Goal: Information Seeking & Learning: Check status

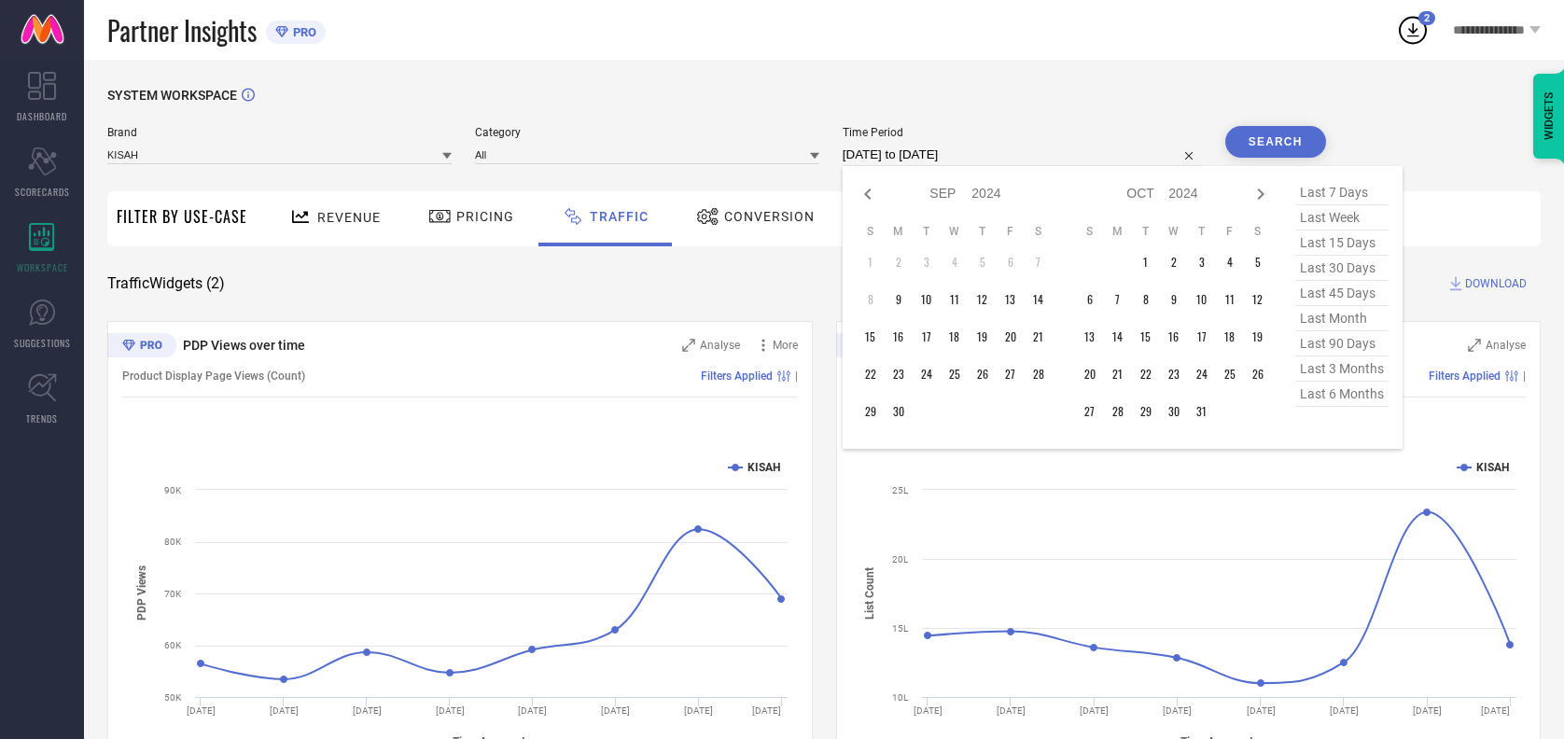
select select "8"
select select "2024"
select select "9"
select select "2024"
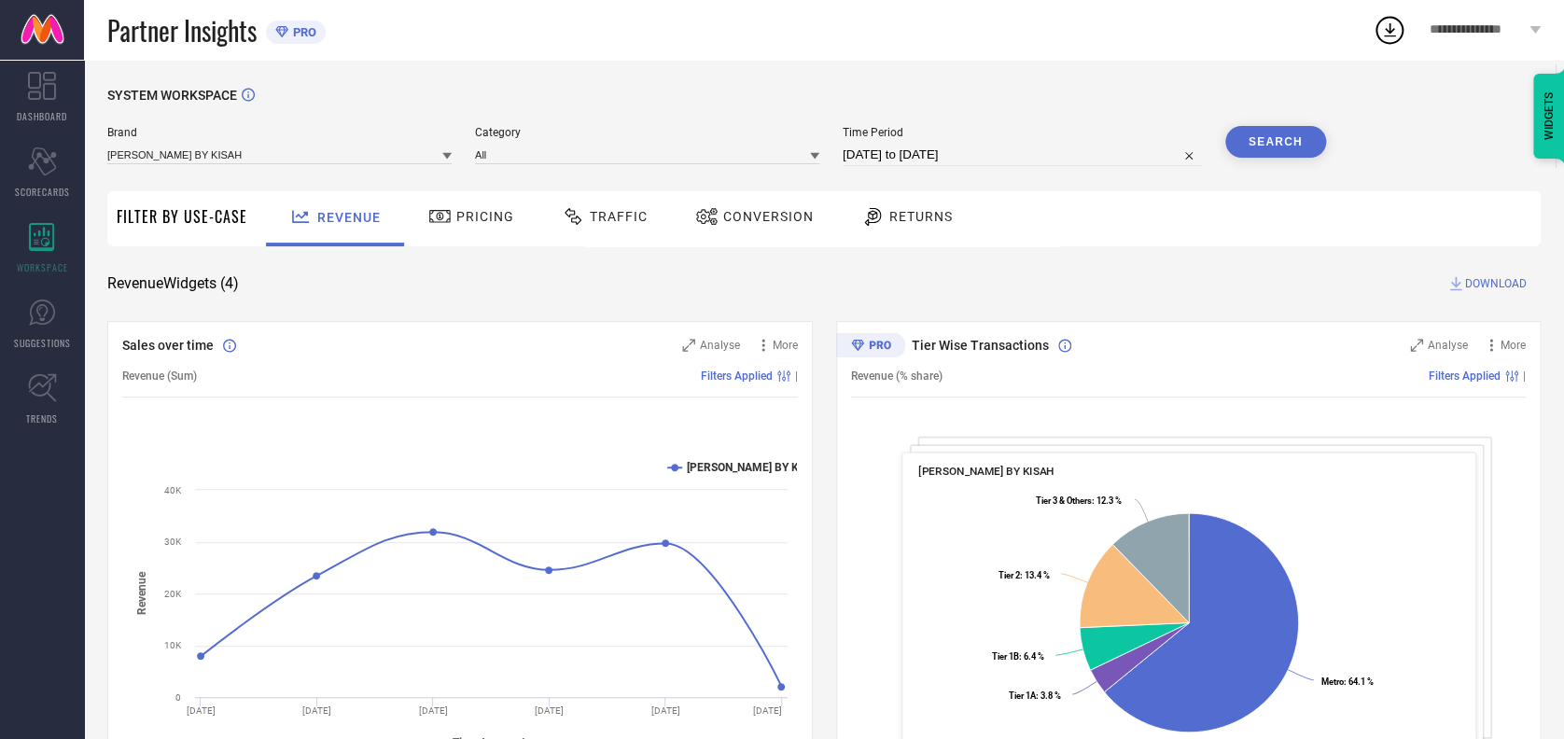
click at [615, 216] on span "Traffic" at bounding box center [619, 216] width 58 height 15
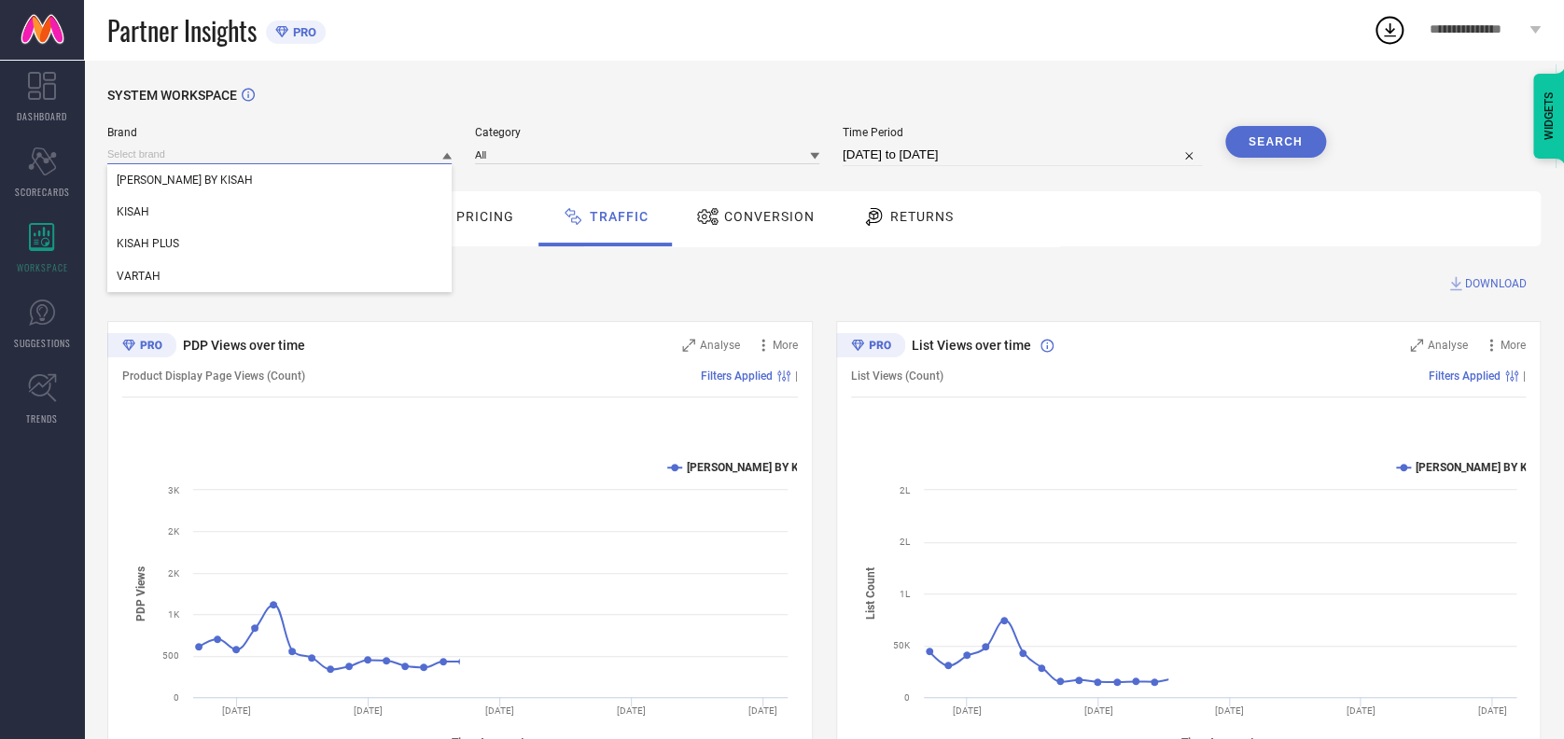
click at [335, 157] on input at bounding box center [279, 155] width 344 height 20
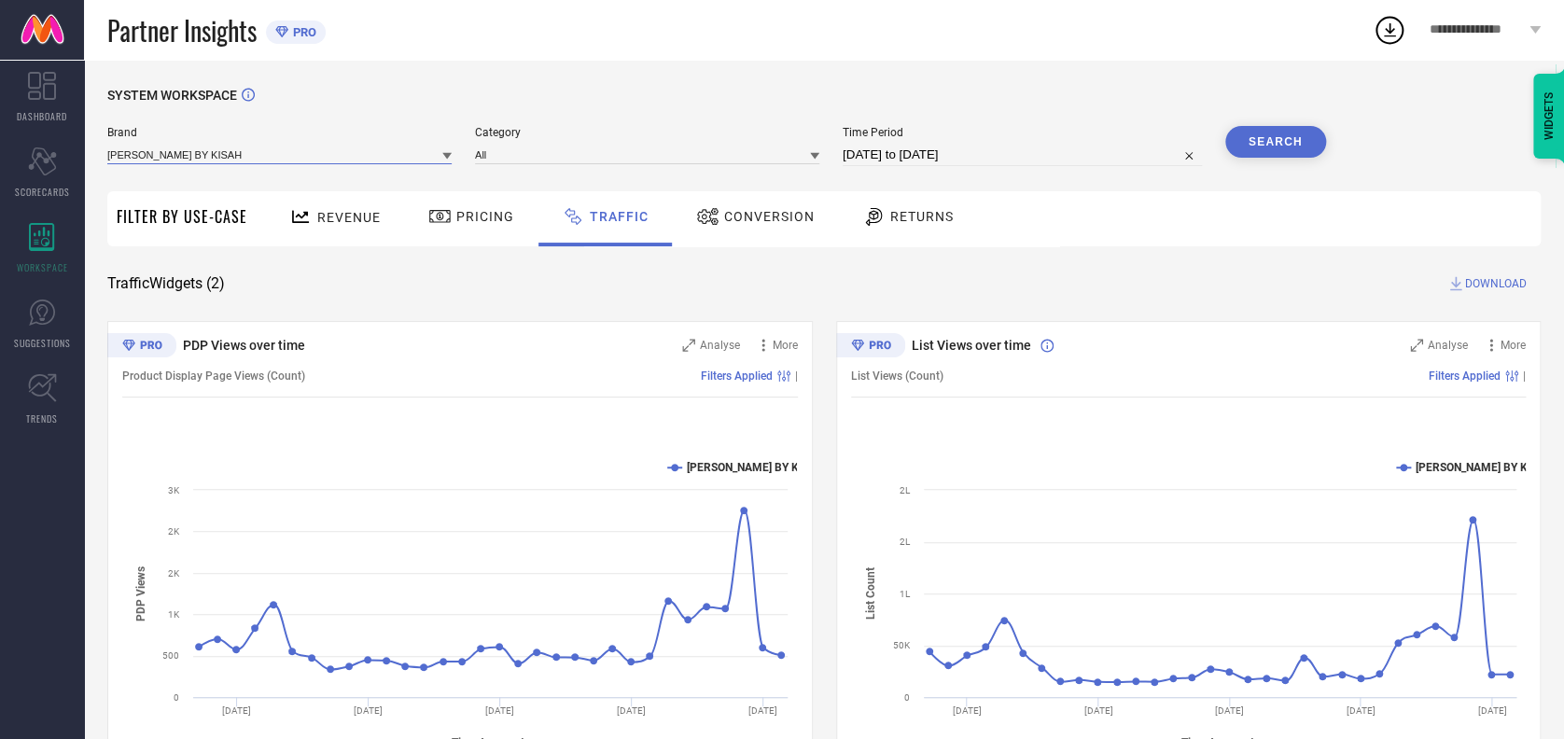
click at [300, 147] on input at bounding box center [279, 155] width 344 height 20
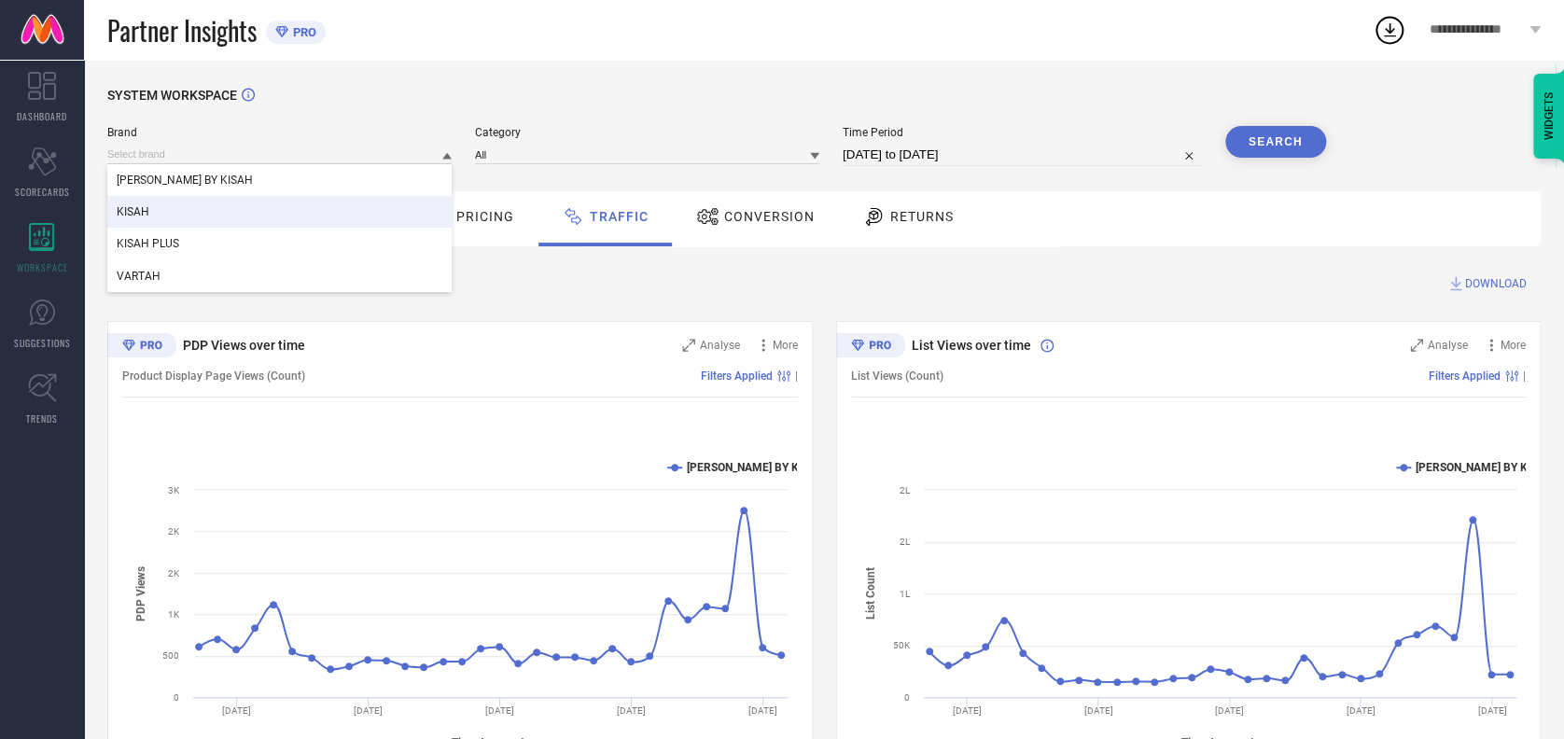
click at [202, 204] on div "KISAH" at bounding box center [279, 212] width 344 height 32
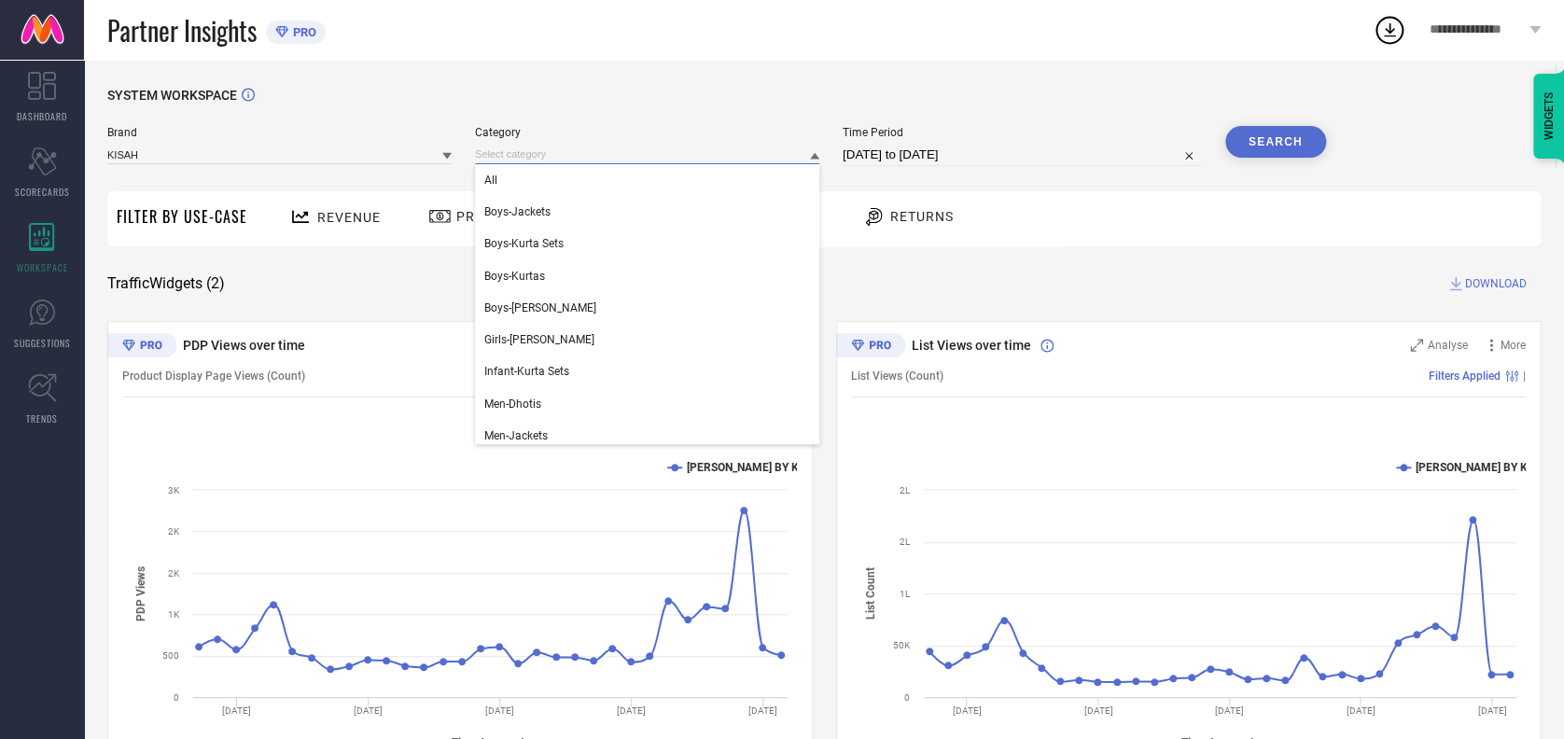
click at [484, 157] on input at bounding box center [647, 155] width 344 height 20
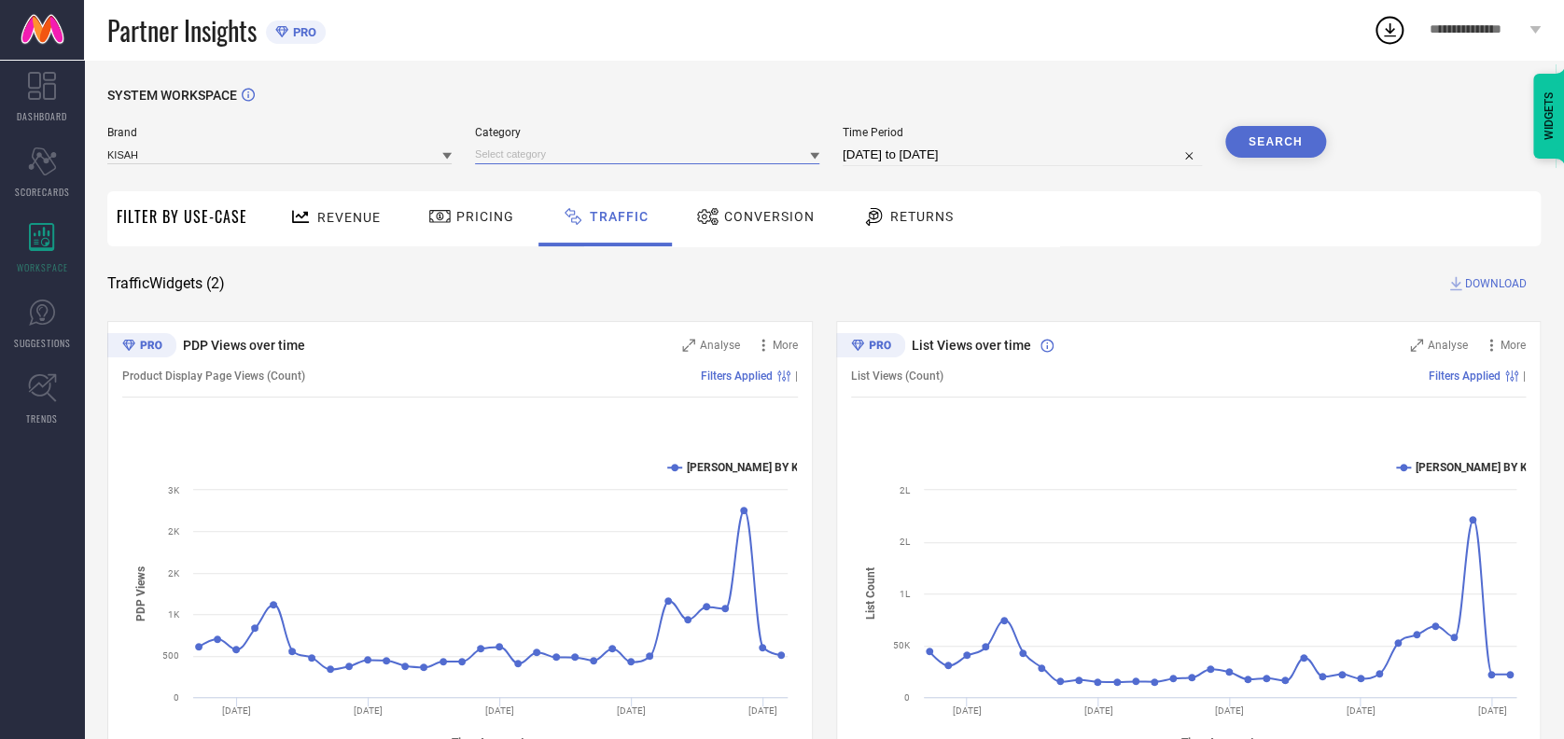
click at [537, 147] on input at bounding box center [647, 155] width 344 height 20
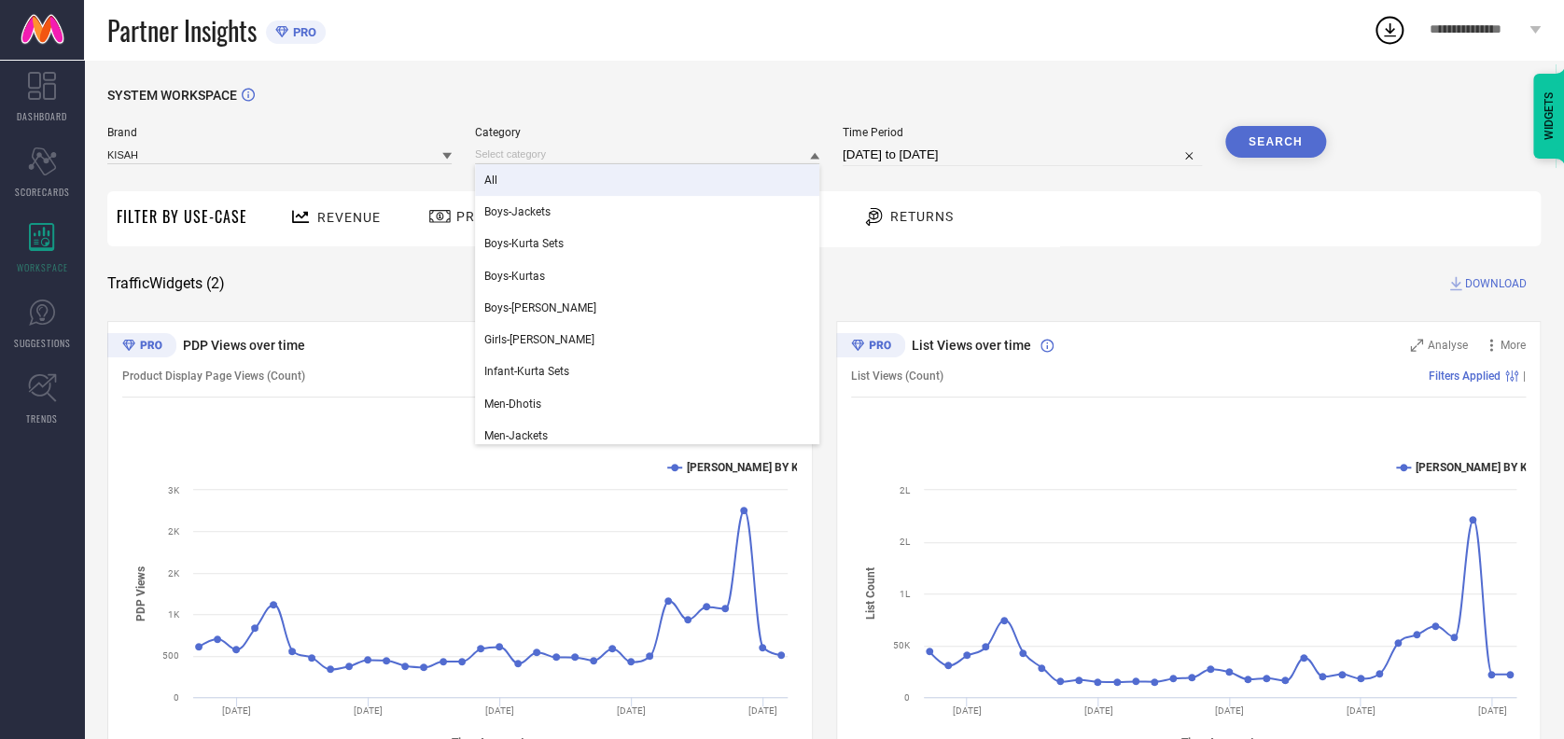
click at [531, 179] on div "All" at bounding box center [647, 180] width 344 height 32
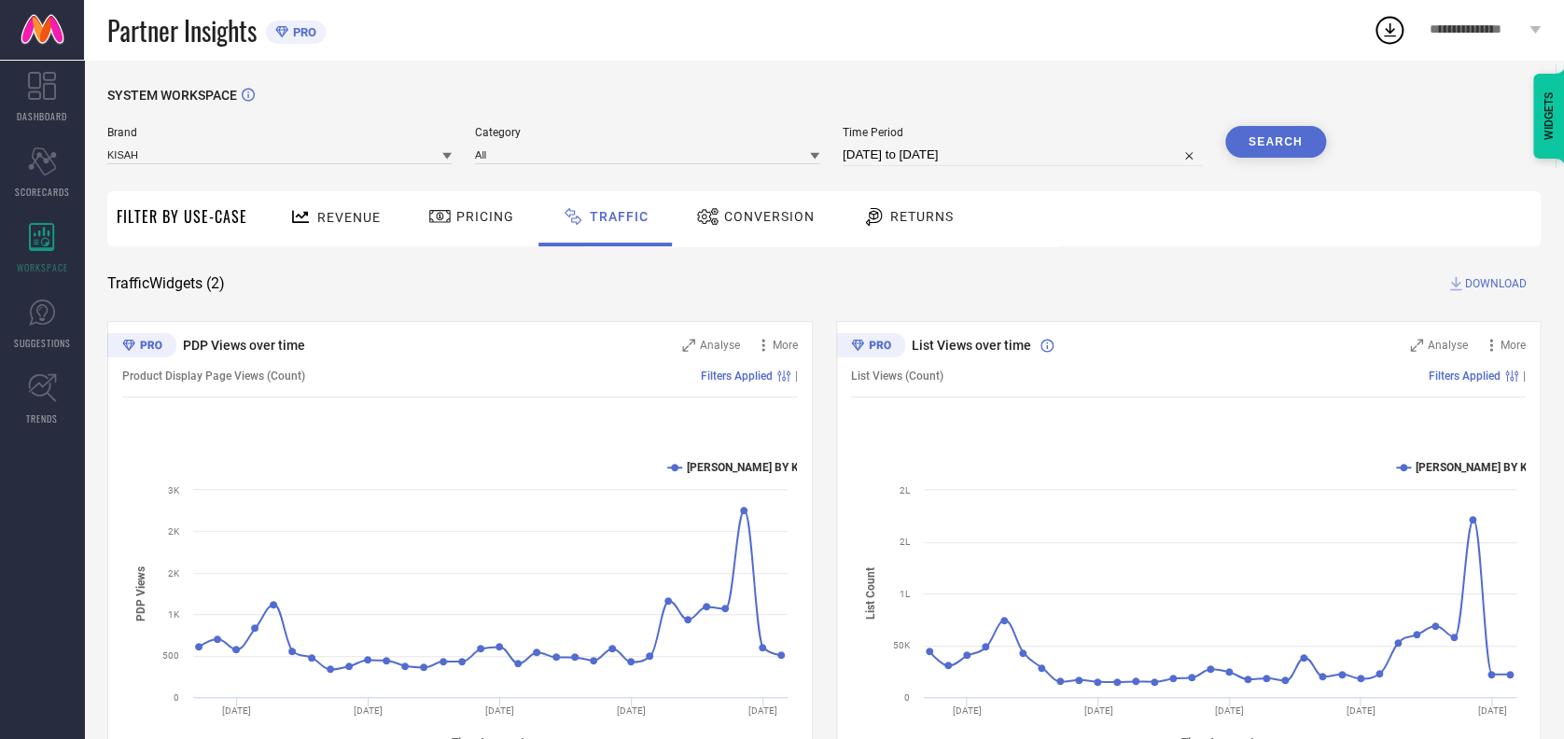
select select "7"
select select "2025"
select select "8"
select select "2025"
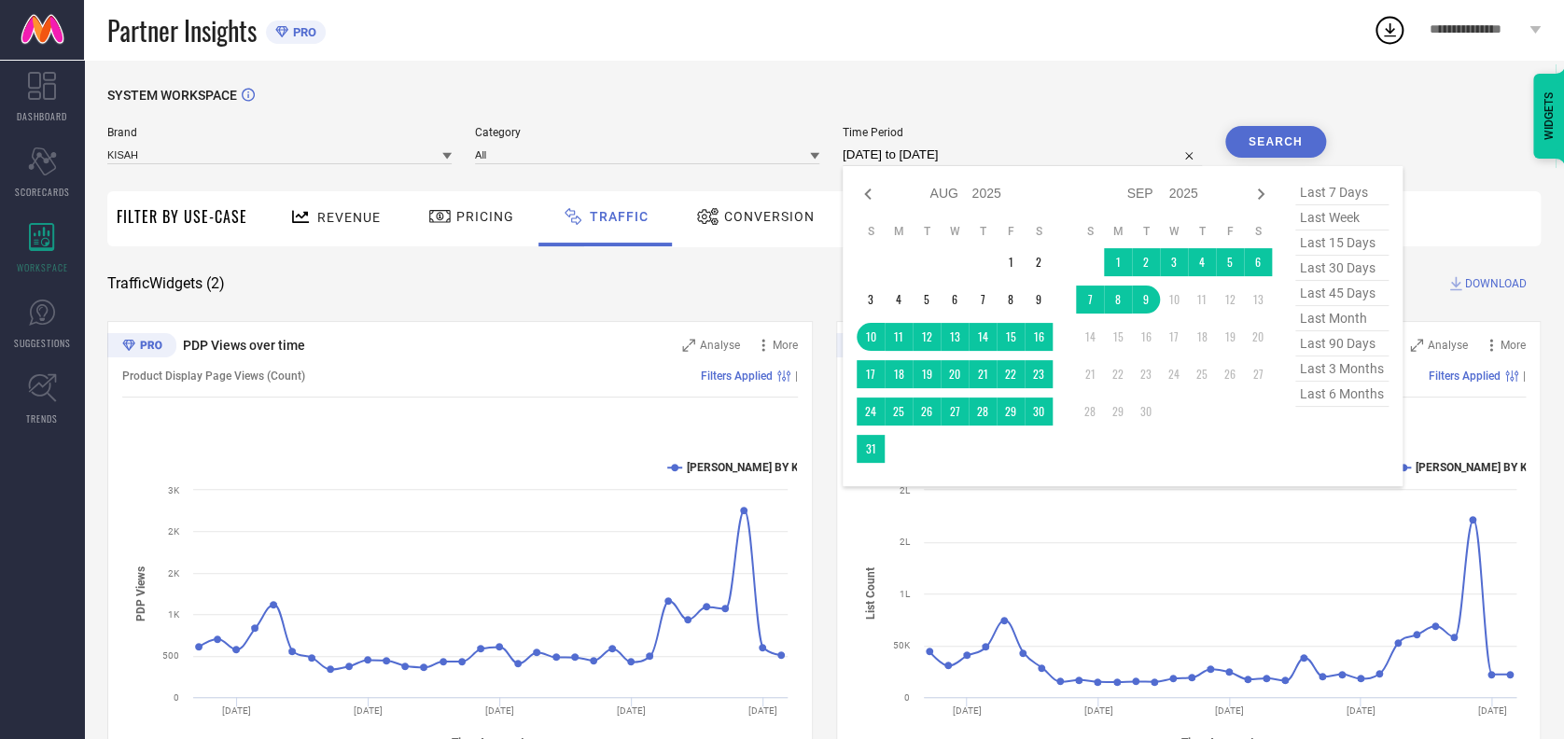
click at [1002, 151] on input "10-08-2025 to 09-09-2025" at bounding box center [1022, 155] width 359 height 22
click at [870, 195] on icon at bounding box center [868, 194] width 22 height 22
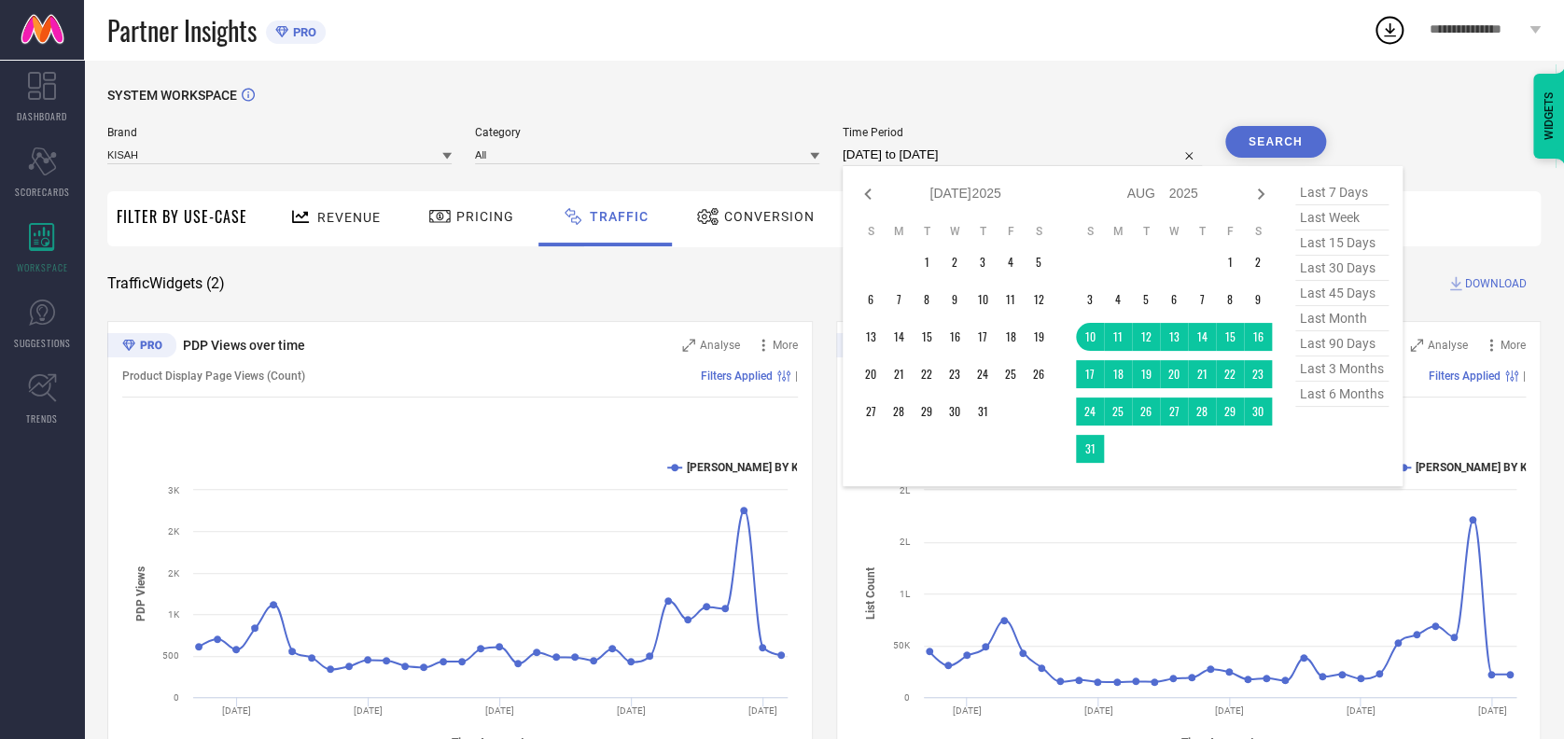
click at [870, 195] on icon at bounding box center [868, 194] width 22 height 22
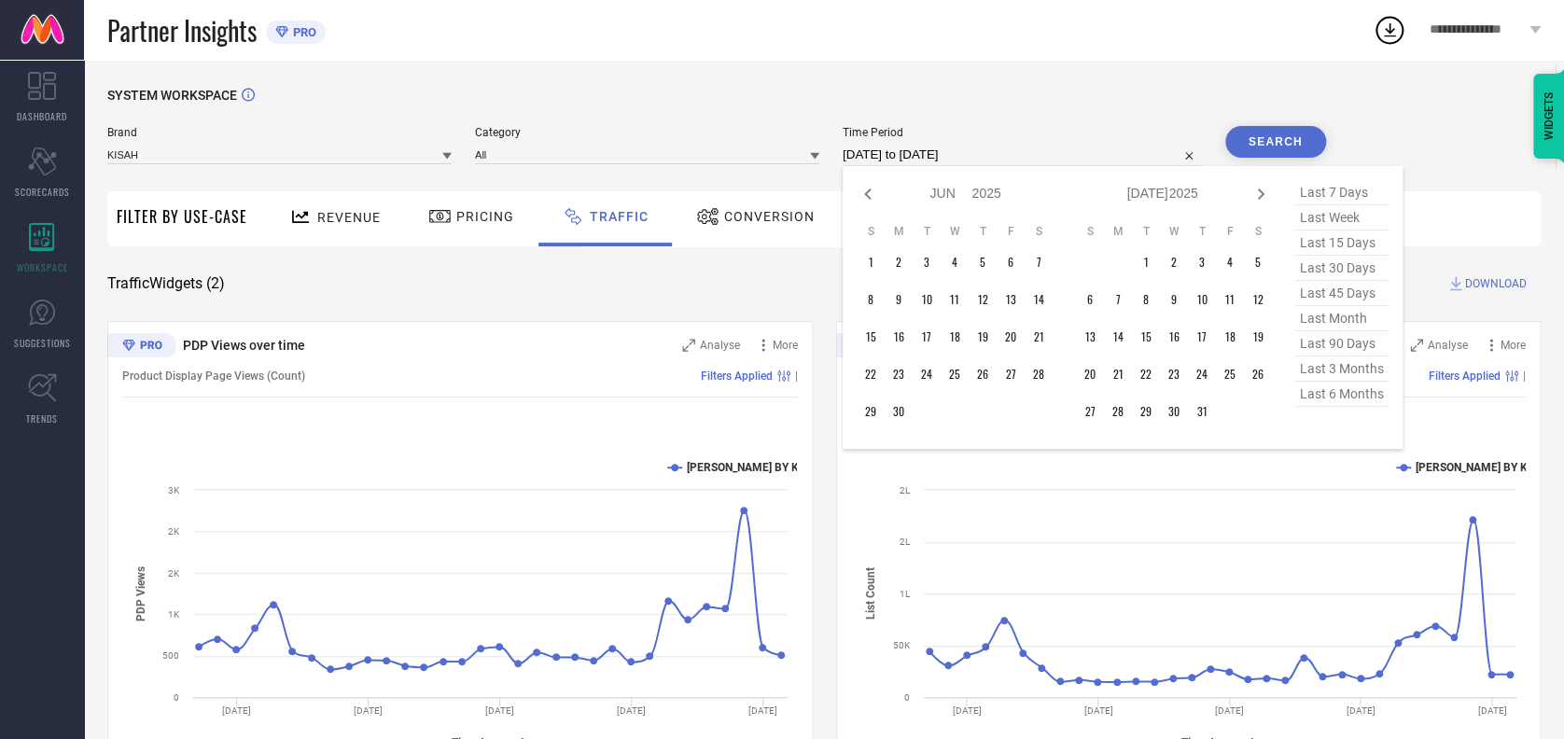
click at [870, 195] on icon at bounding box center [868, 194] width 22 height 22
select select "3"
select select "2025"
select select "4"
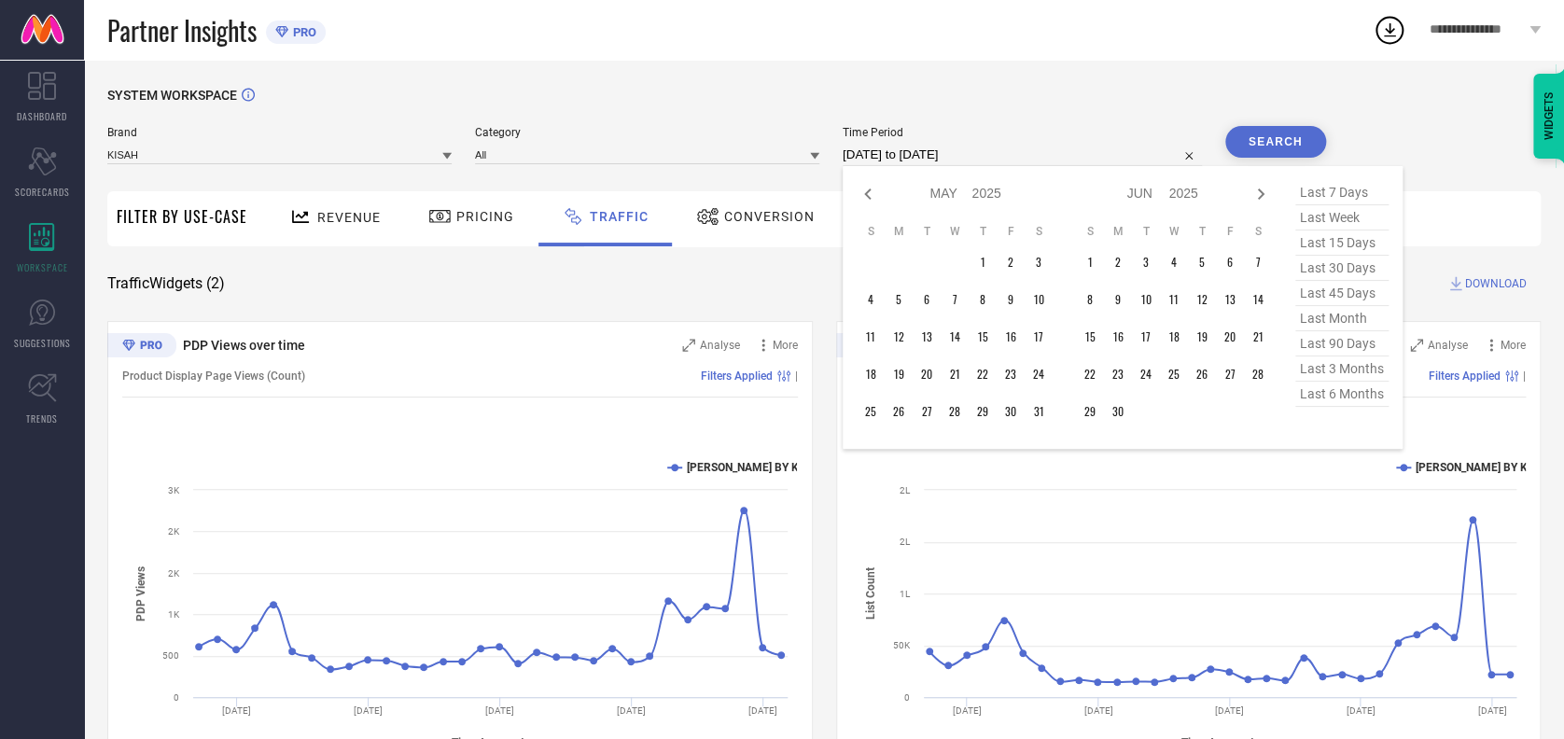
select select "2025"
type input "After 01-04-2025"
click at [923, 258] on td "1" at bounding box center [927, 262] width 28 height 28
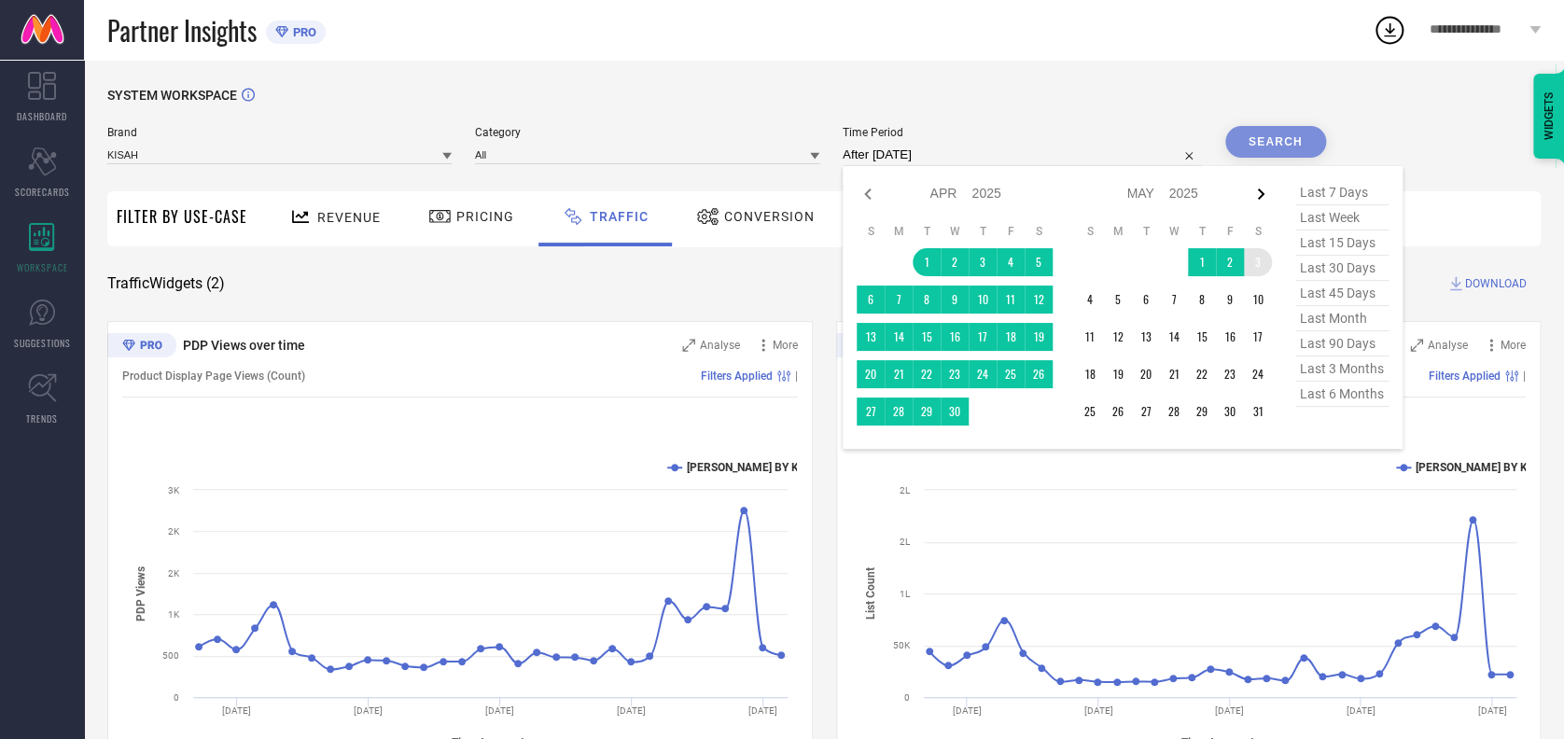
click at [1250, 190] on icon at bounding box center [1260, 194] width 22 height 22
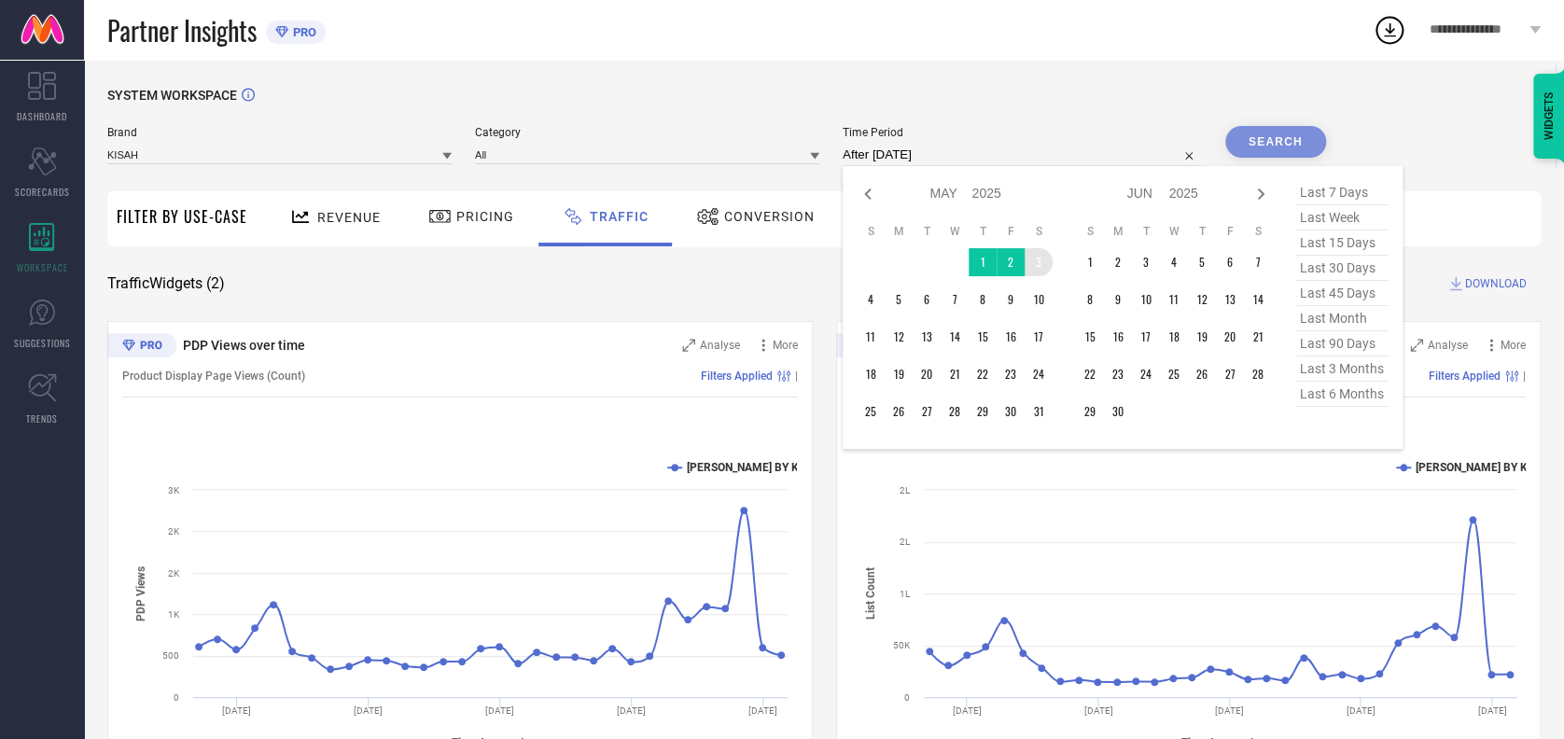
click at [1250, 190] on icon at bounding box center [1260, 194] width 22 height 22
select select "5"
select select "2025"
select select "6"
select select "2025"
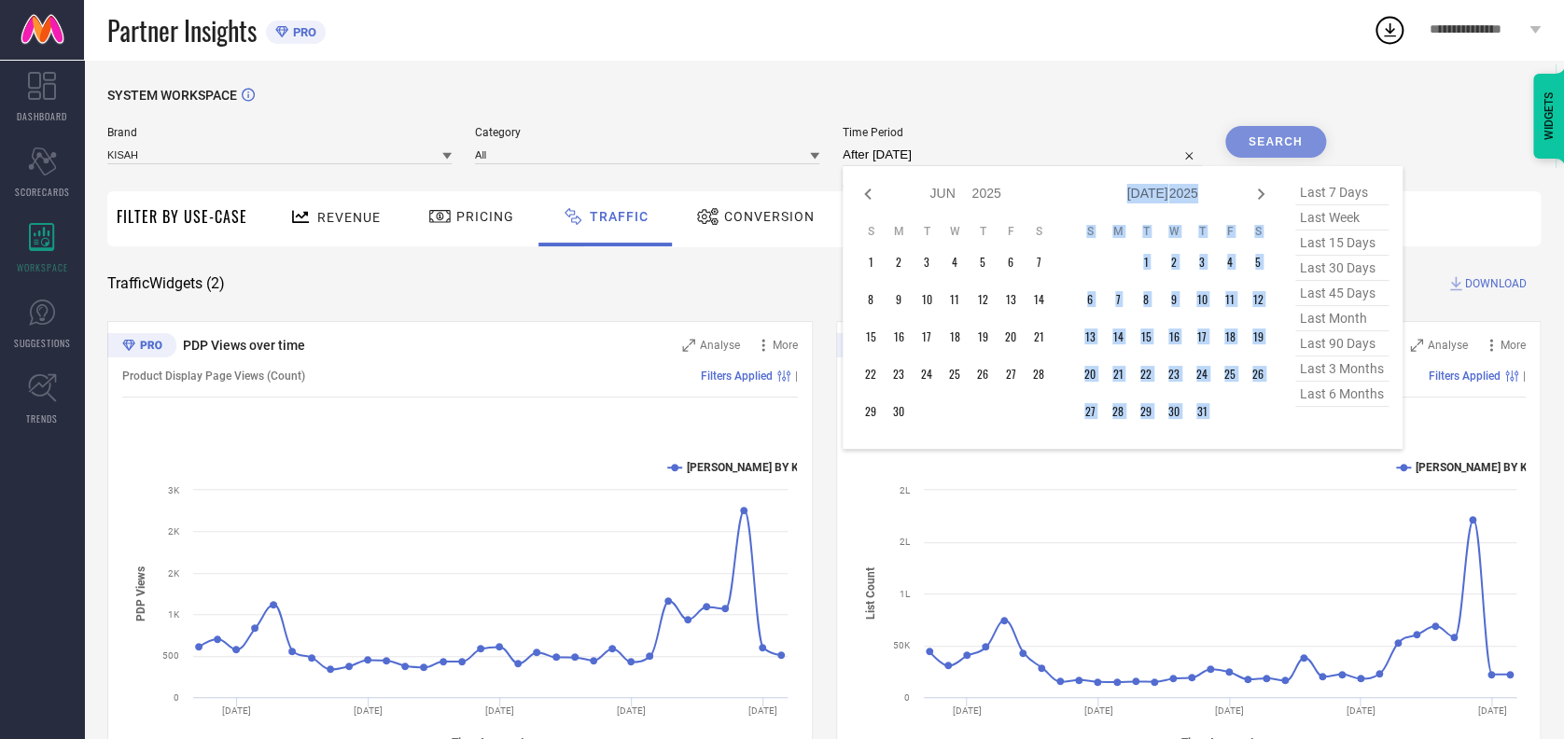
click at [1250, 190] on icon at bounding box center [1260, 194] width 22 height 22
select select "6"
select select "2025"
select select "7"
select select "2025"
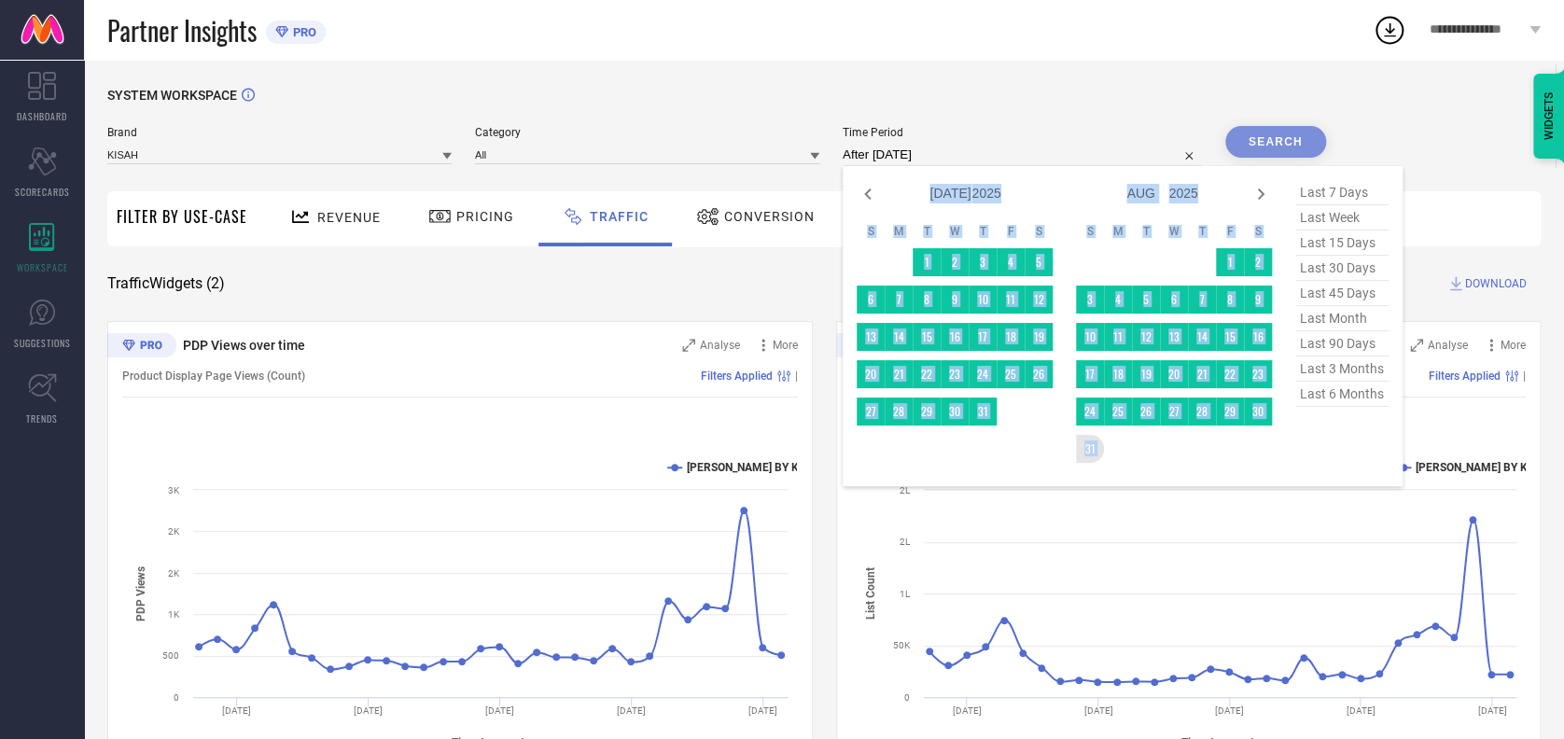
type input "01-04-2025 to 31-08-2025"
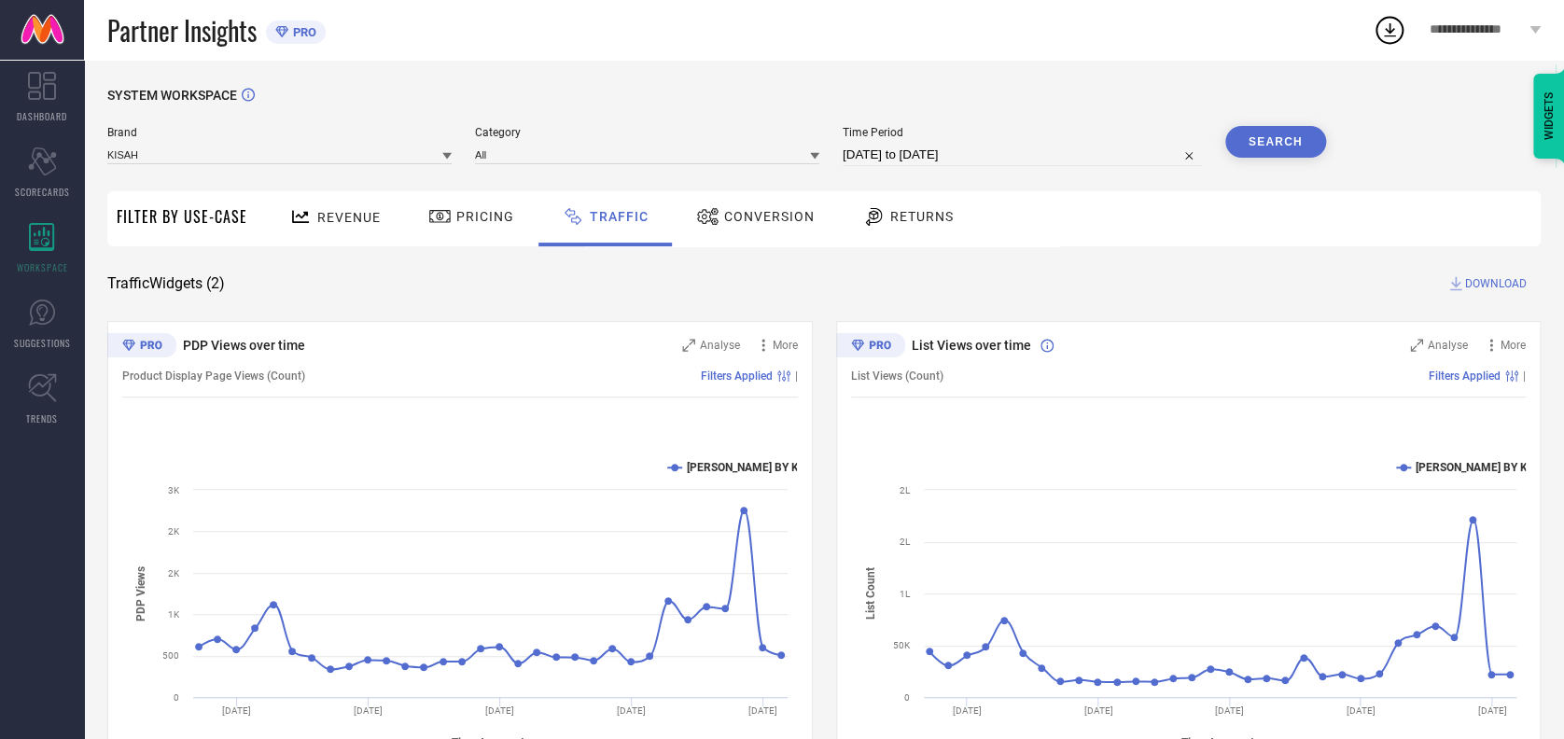
click at [1276, 135] on button "Search" at bounding box center [1275, 142] width 101 height 32
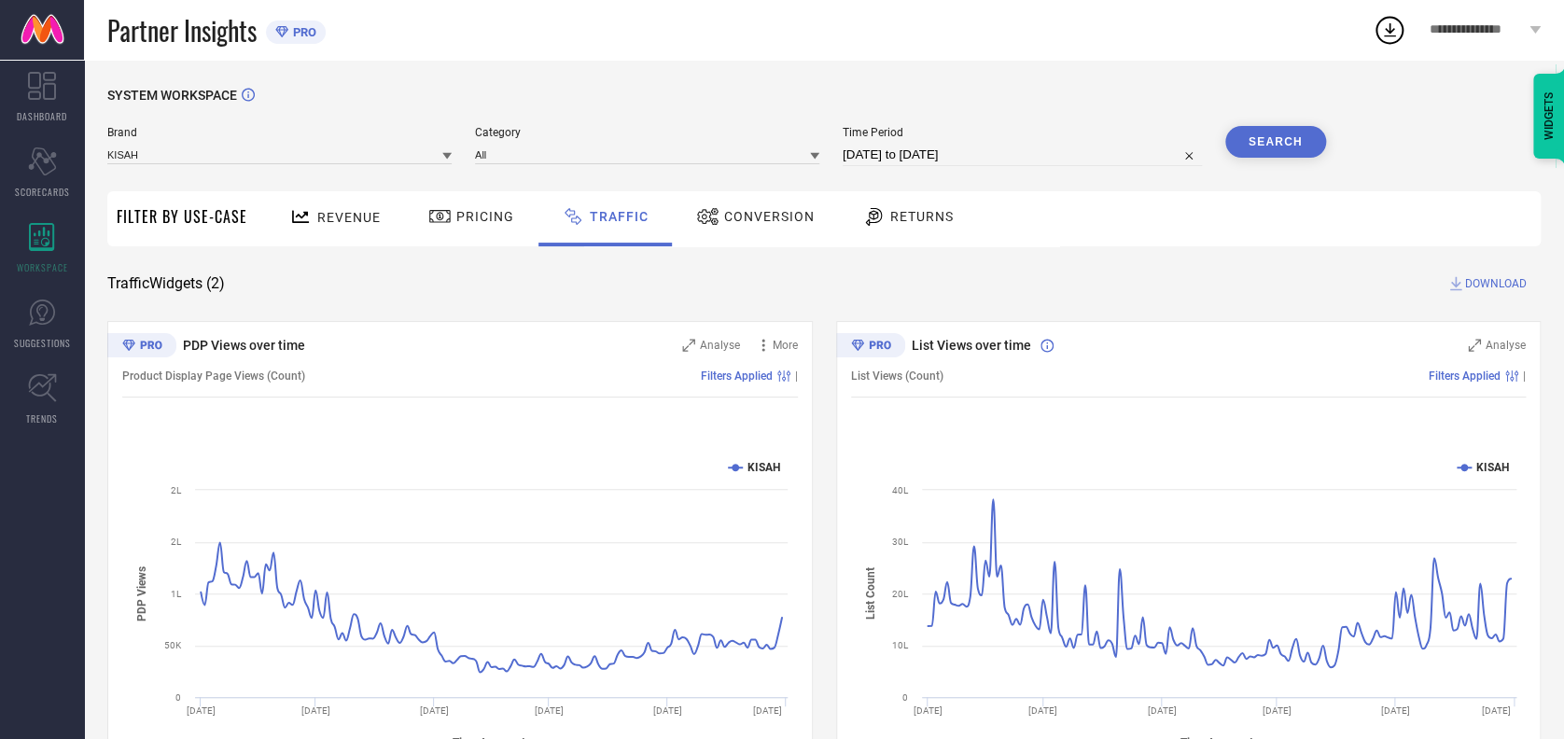
click at [1478, 281] on span "DOWNLOAD" at bounding box center [1496, 283] width 62 height 19
